Goal: Information Seeking & Learning: Learn about a topic

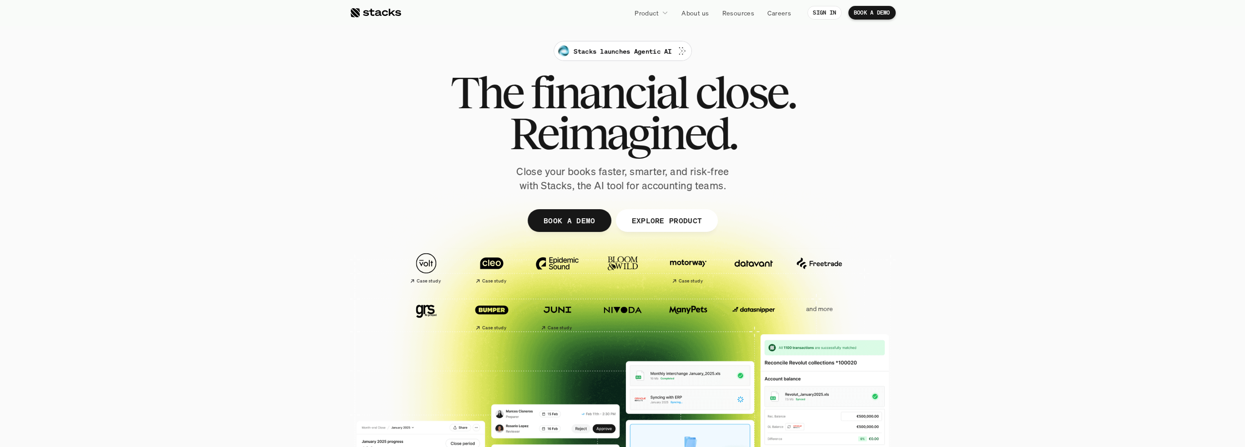
drag, startPoint x: 380, startPoint y: 13, endPoint x: 304, endPoint y: 76, distance: 99.2
click at [304, 76] on section "Stacks launches Agentic AI The financial close. Reimagined. Close your books fa…" at bounding box center [622, 286] width 1245 height 573
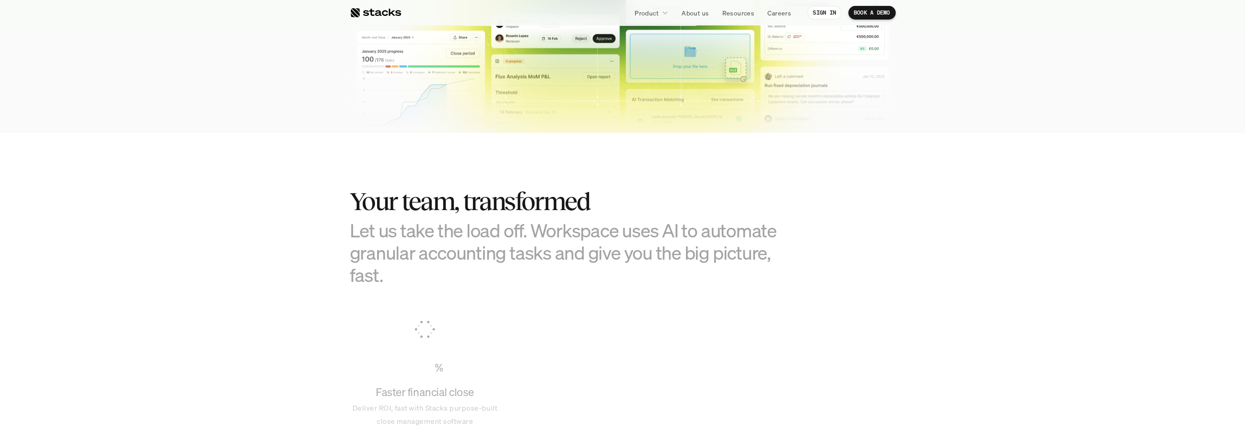
scroll to position [501, 0]
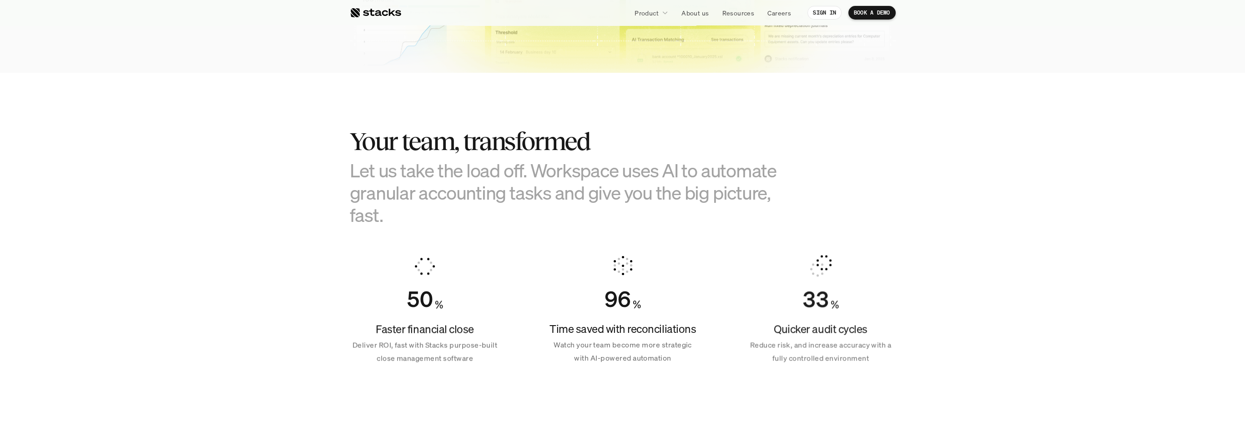
click at [639, 189] on h3 "Let us take the load off. Workspace uses AI to automate granular accounting tas…" at bounding box center [577, 192] width 455 height 67
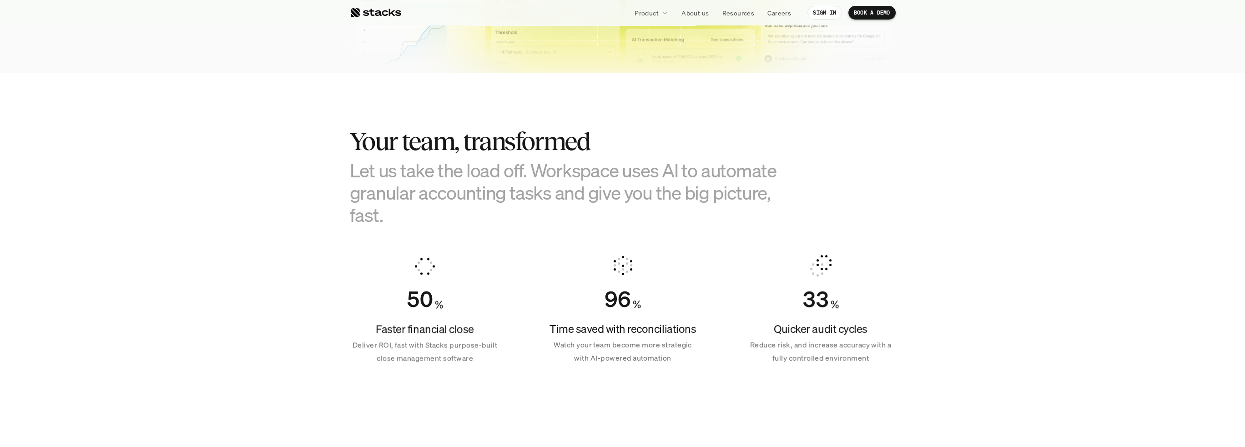
click at [639, 189] on h3 "Let us take the load off. Workspace uses AI to automate granular accounting tas…" at bounding box center [577, 192] width 455 height 67
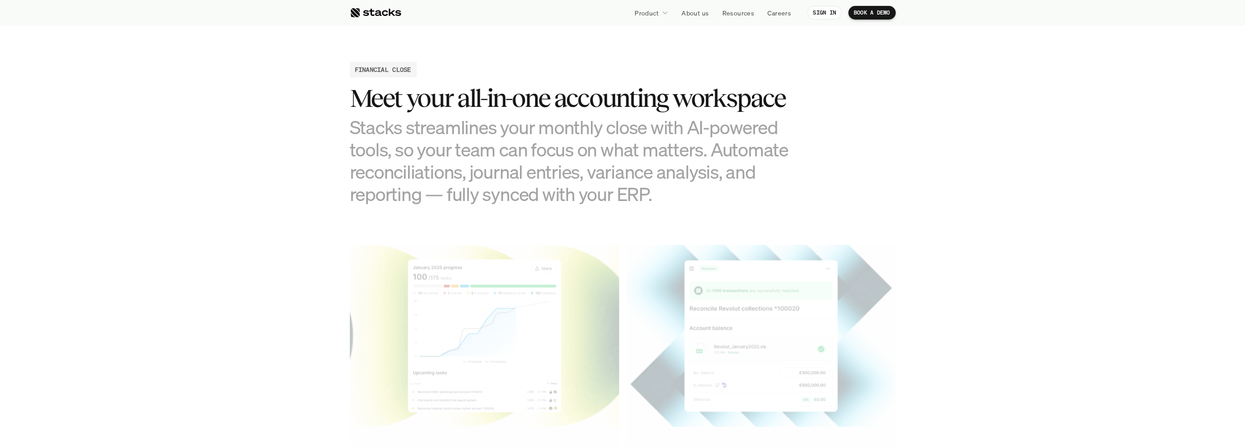
scroll to position [1047, 0]
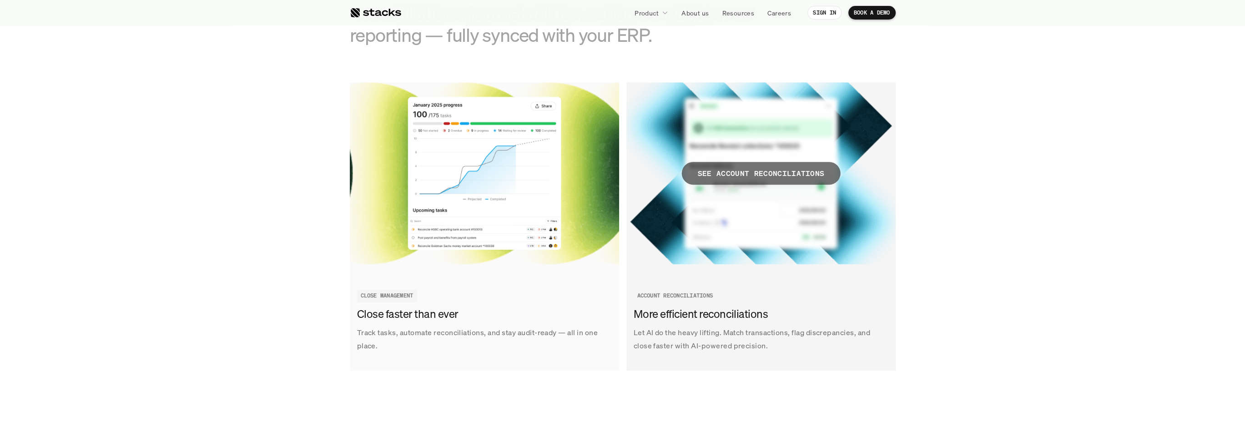
click at [766, 173] on p "SEE ACCOUNT RECONCILIATIONS" at bounding box center [761, 173] width 127 height 13
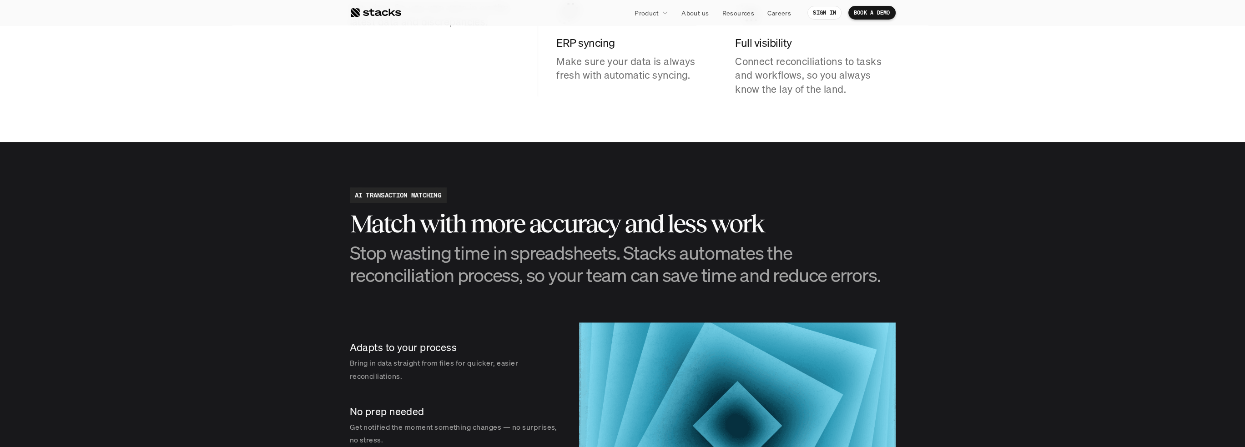
scroll to position [1320, 0]
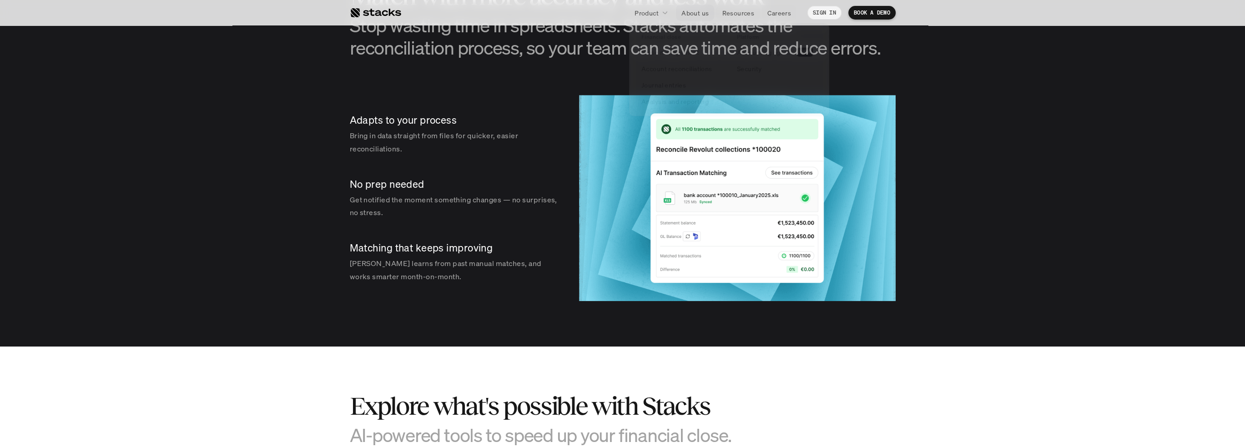
click at [652, 13] on p "Product" at bounding box center [647, 13] width 24 height 10
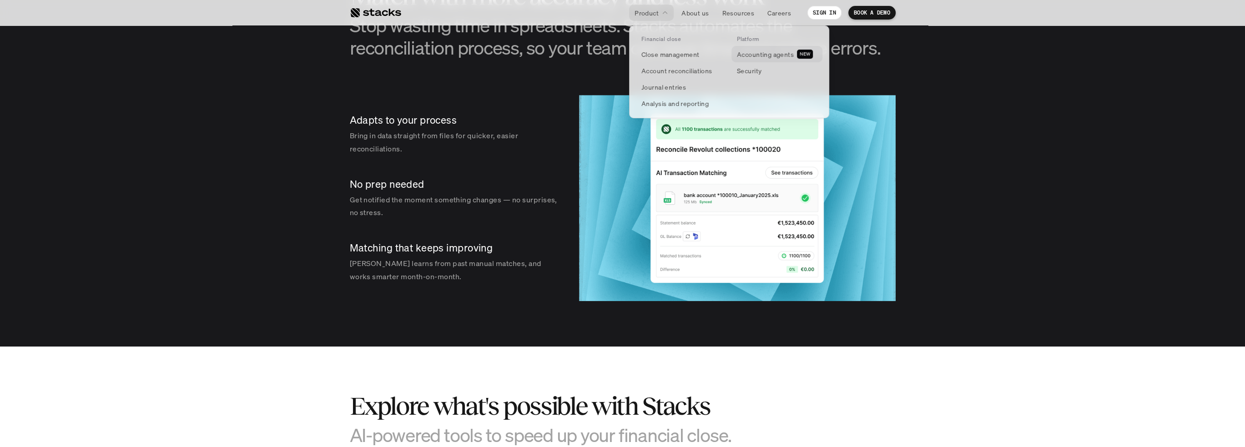
click at [760, 56] on p "Accounting agents" at bounding box center [765, 55] width 57 height 10
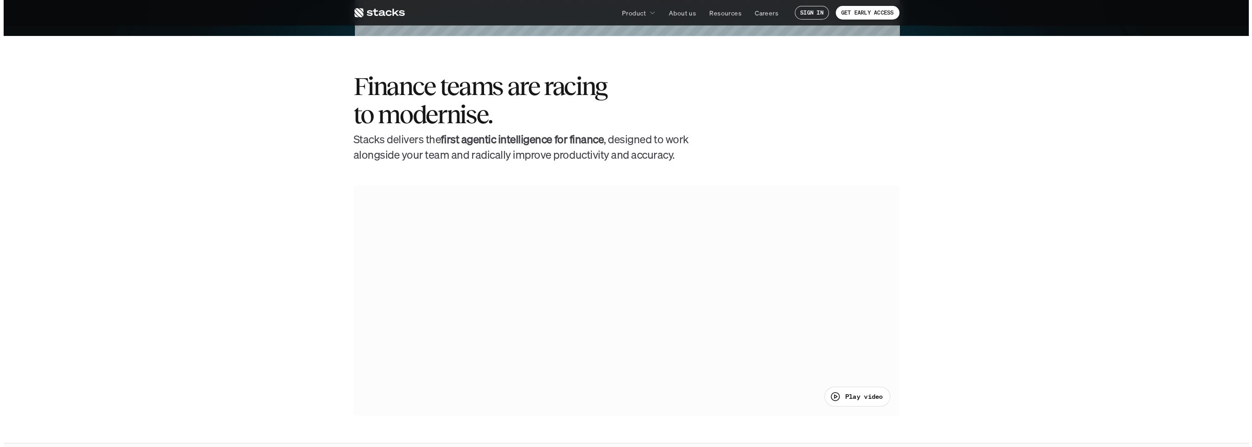
scroll to position [546, 0]
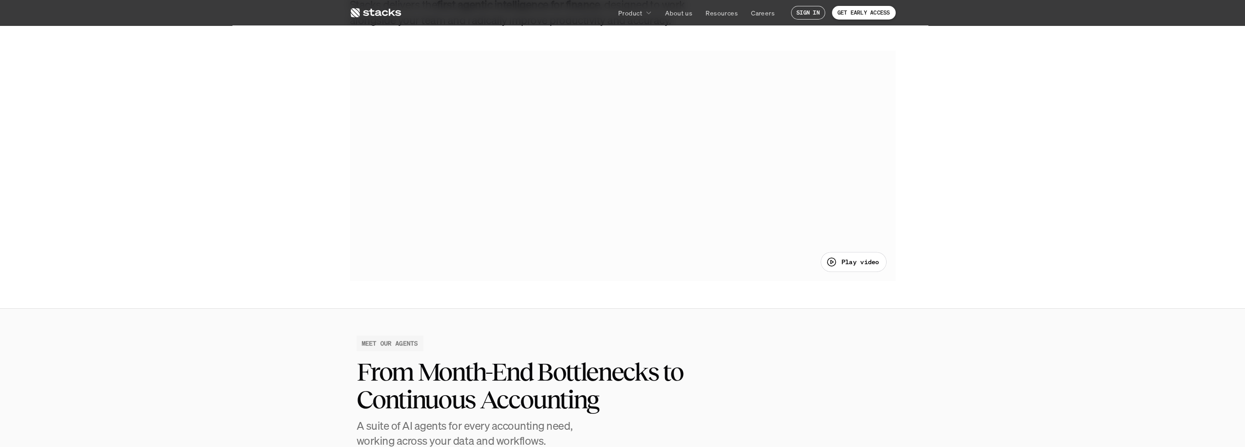
click at [859, 258] on p "Play video" at bounding box center [861, 262] width 38 height 10
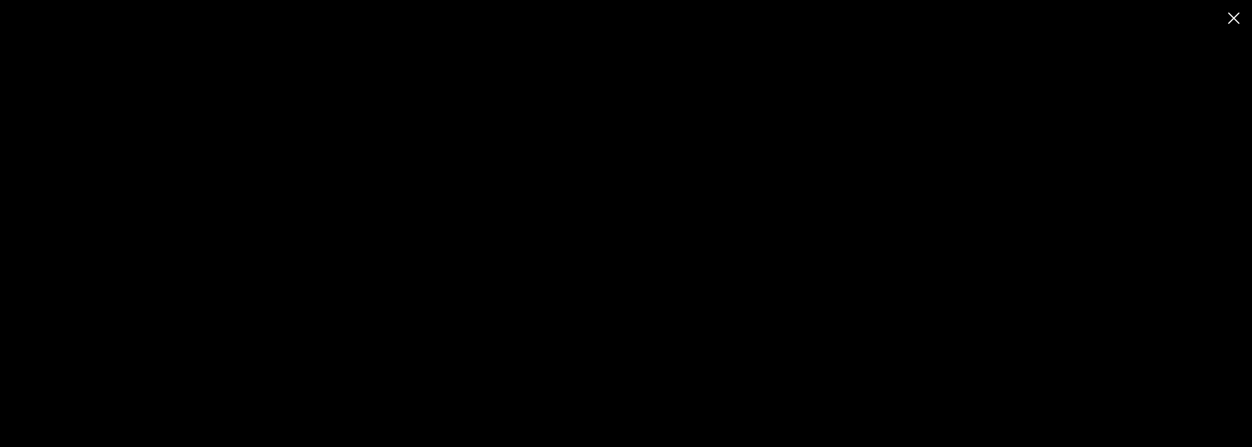
click at [1122, 65] on div at bounding box center [626, 223] width 1252 height 447
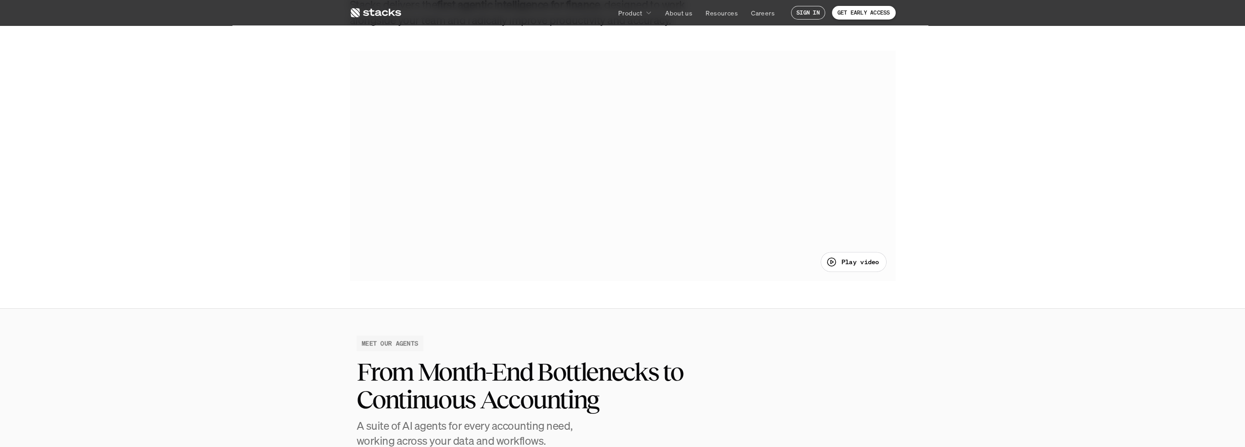
click at [1123, 65] on section "Finance teams are racing to modernise. [PERSON_NAME] delivers the first agentic…" at bounding box center [622, 104] width 1245 height 407
click at [759, 144] on div at bounding box center [623, 166] width 546 height 230
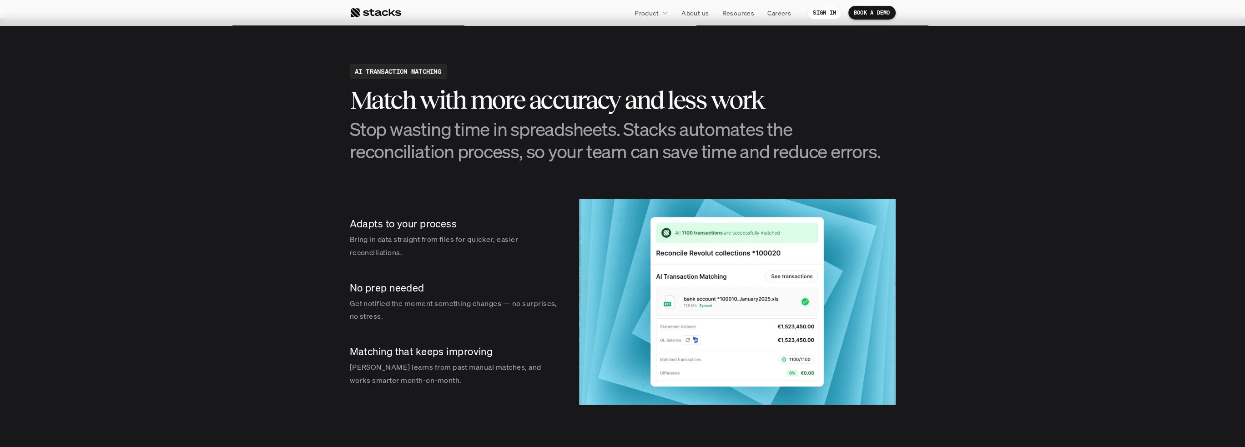
scroll to position [1092, 0]
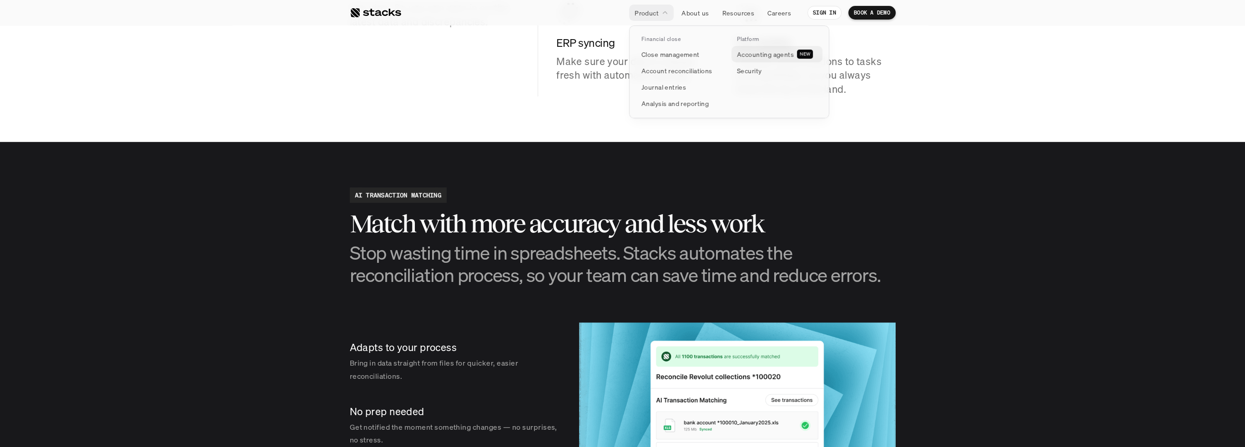
click at [749, 51] on p "Accounting agents" at bounding box center [765, 55] width 57 height 10
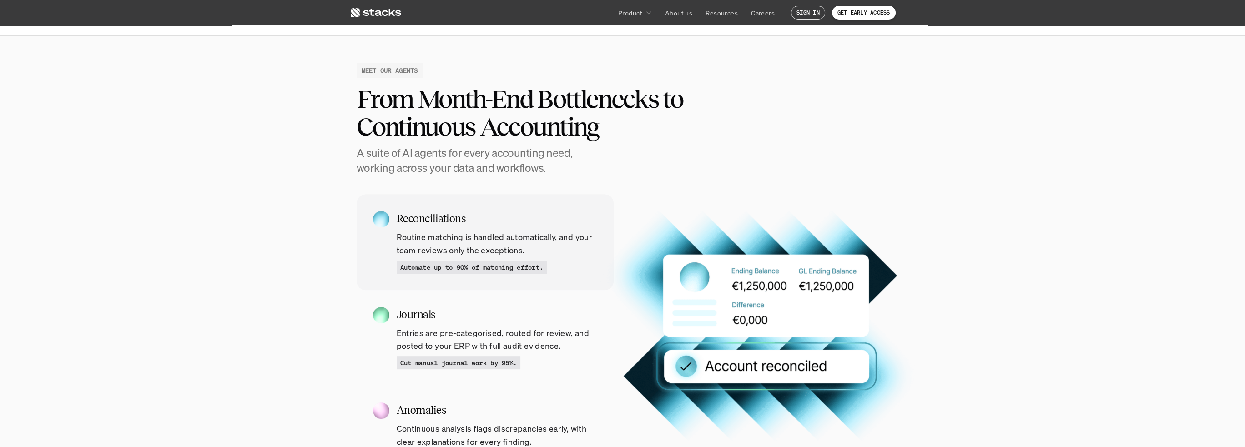
scroll to position [865, 0]
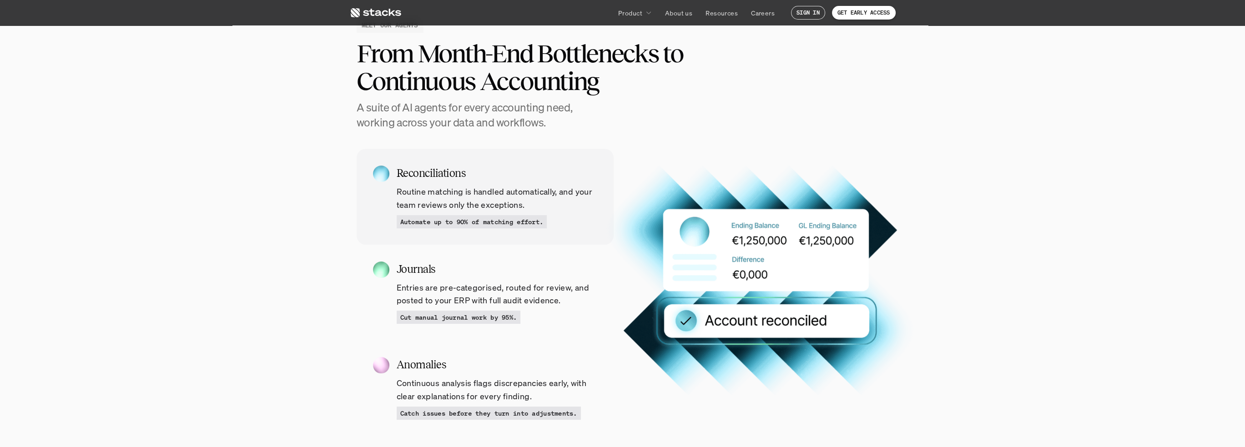
drag, startPoint x: 539, startPoint y: 209, endPoint x: 379, endPoint y: 185, distance: 161.5
click at [379, 185] on div "Reconciliations Routine matching is handled automatically, and your team review…" at bounding box center [485, 197] width 257 height 96
click at [420, 189] on p "Routine matching is handled automatically, and your team reviews only the excep…" at bounding box center [497, 198] width 201 height 26
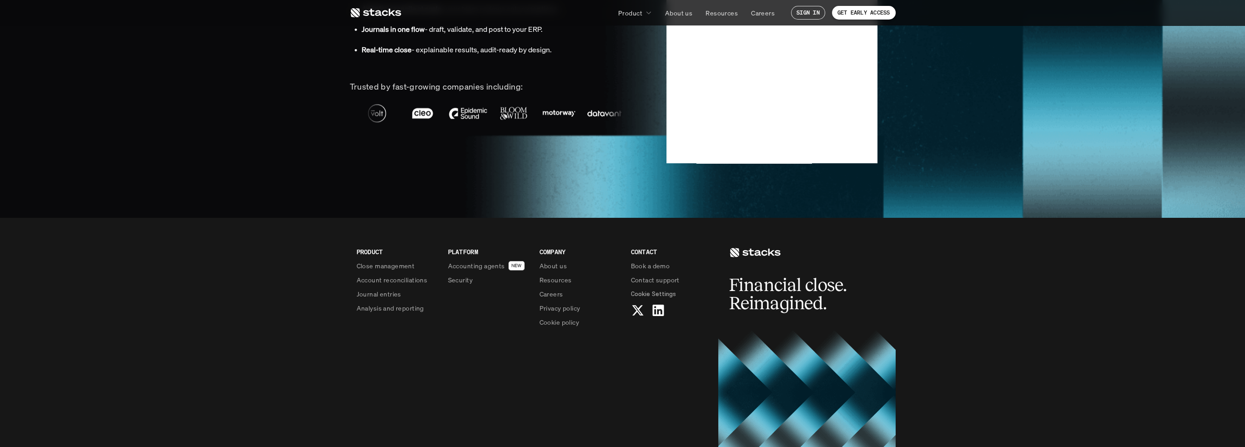
scroll to position [2230, 0]
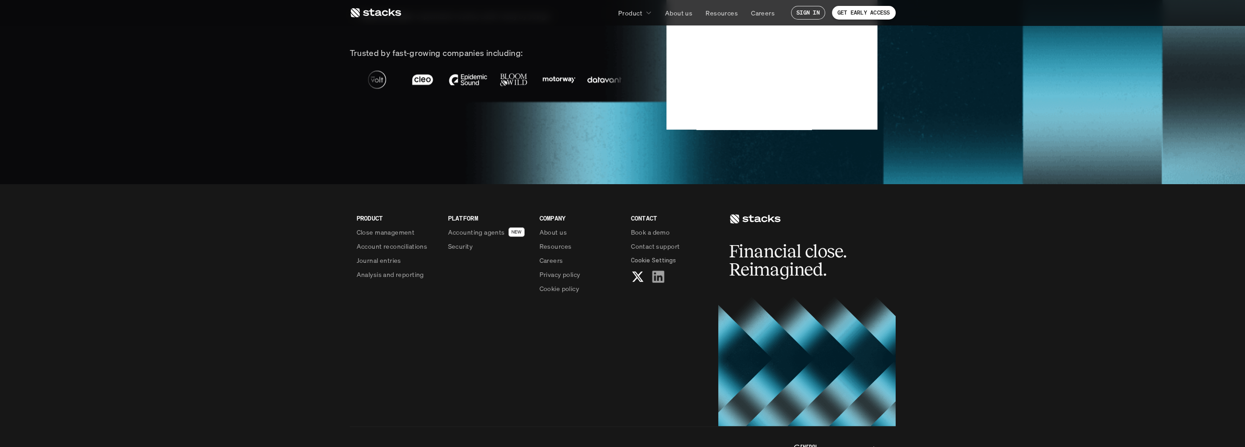
click at [660, 275] on use at bounding box center [658, 277] width 12 height 12
